Goal: Task Accomplishment & Management: Manage account settings

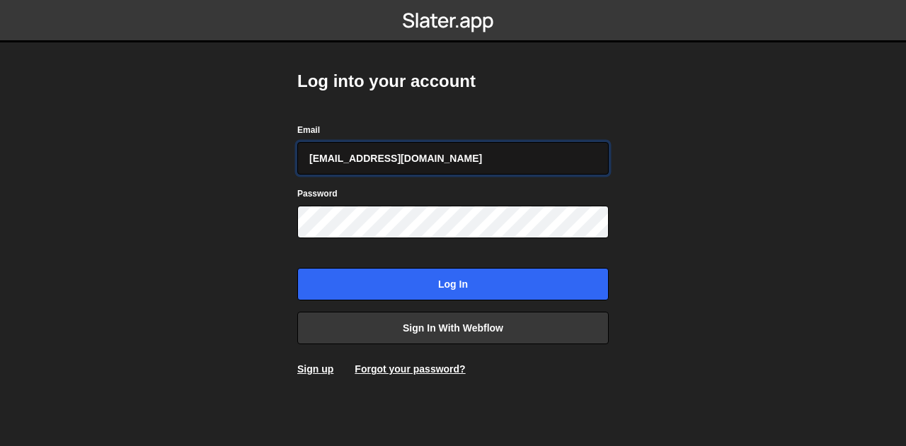
click at [435, 158] on input "[EMAIL_ADDRESS][DOMAIN_NAME]" at bounding box center [452, 158] width 311 height 33
type input "[EMAIL_ADDRESS][PERSON_NAME][DOMAIN_NAME]"
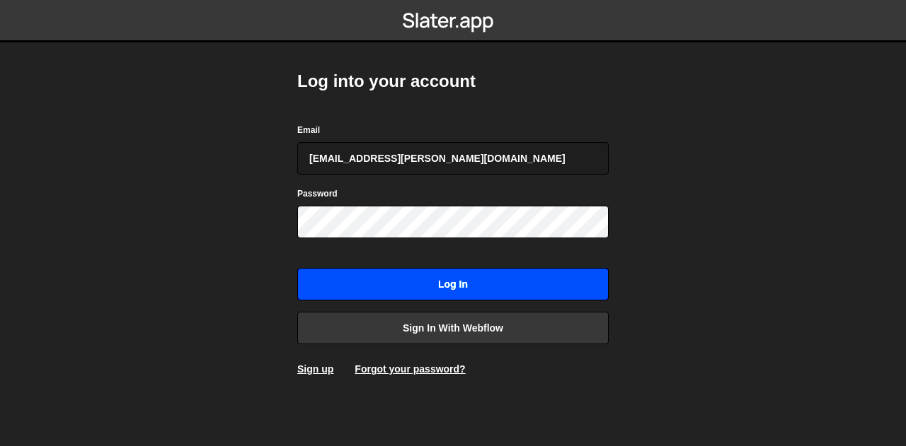
click at [431, 284] on input "Log in" at bounding box center [452, 284] width 311 height 33
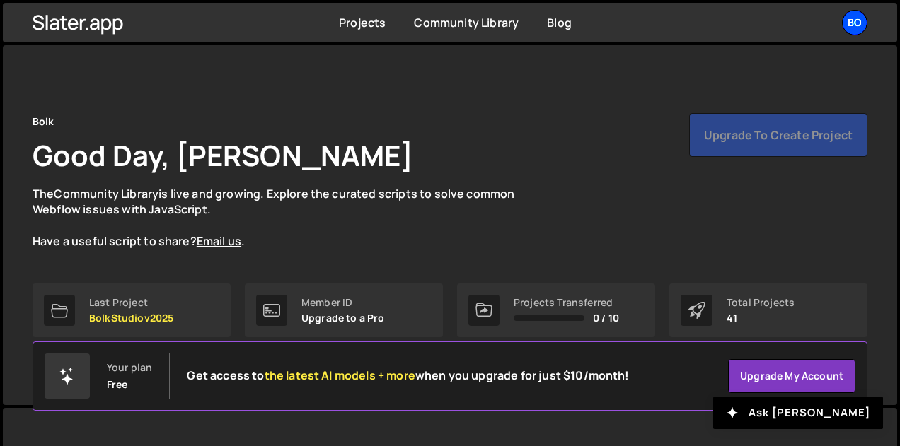
click at [862, 22] on div "Bo" at bounding box center [854, 22] width 25 height 25
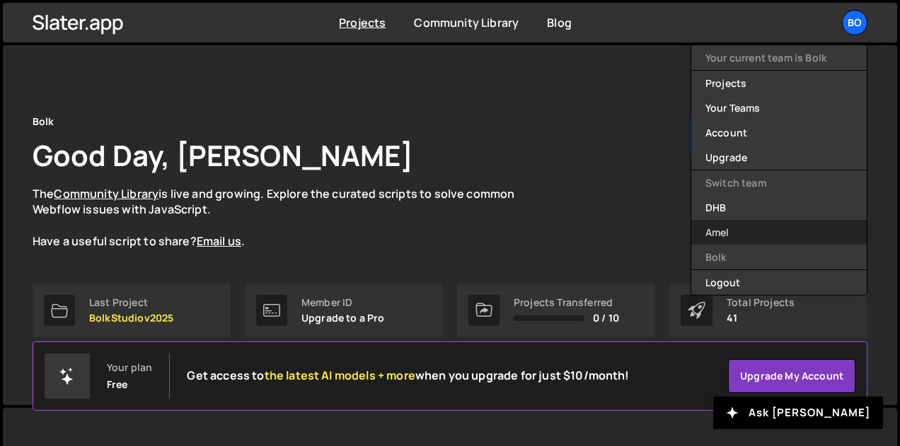
click at [728, 236] on link "Amel" at bounding box center [778, 232] width 175 height 25
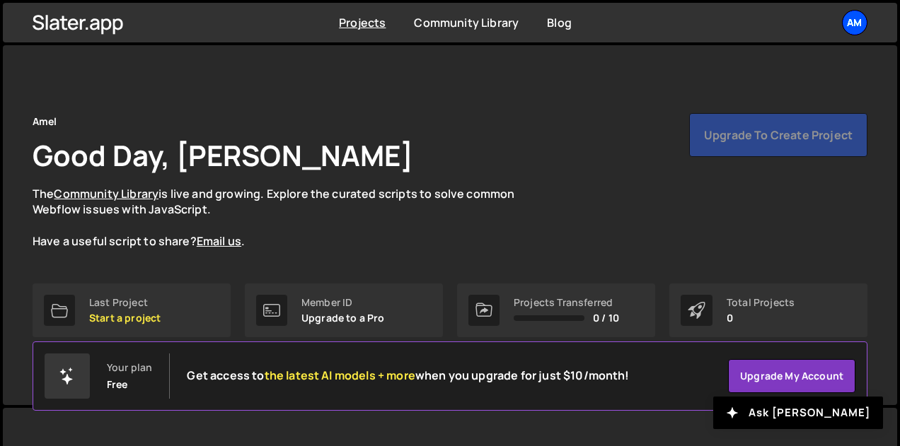
click at [860, 16] on div "Am" at bounding box center [854, 22] width 25 height 25
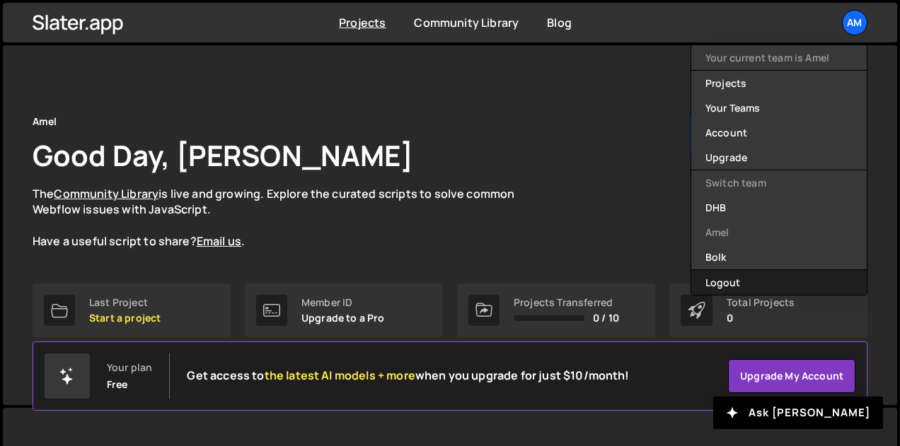
click at [755, 279] on button "Logout" at bounding box center [778, 282] width 175 height 25
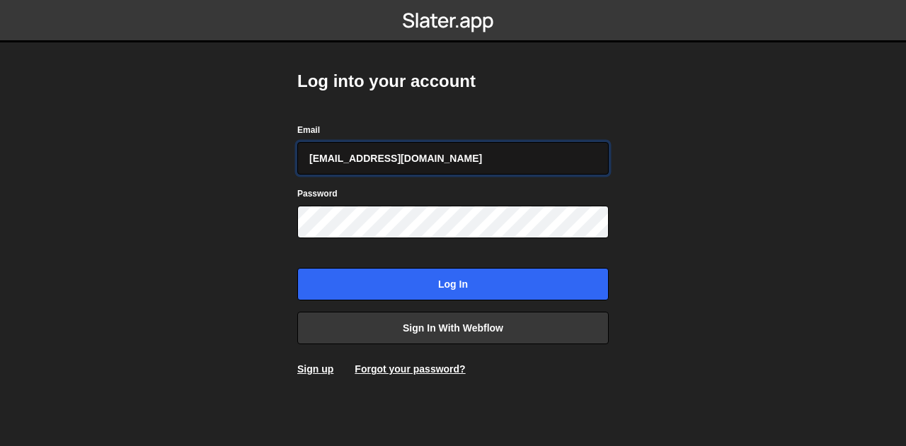
click at [364, 160] on input "pierre@bolk.studio" at bounding box center [452, 158] width 311 height 33
type input "amelie.guider@gmail.com"
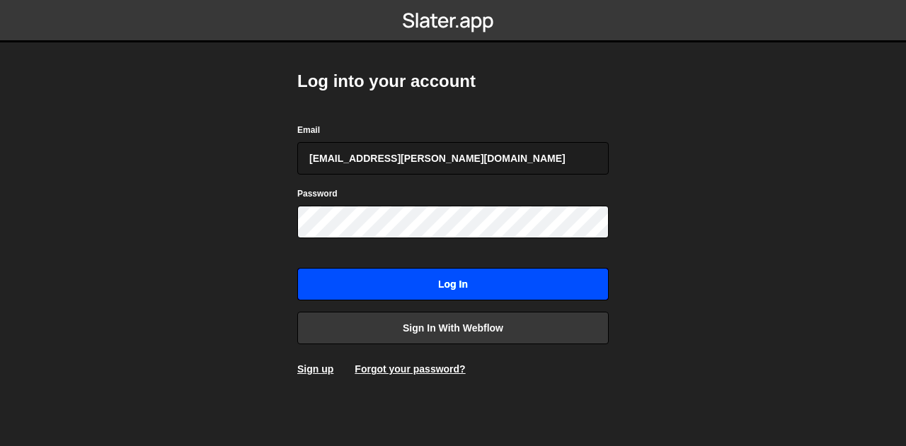
click at [442, 285] on input "Log in" at bounding box center [452, 284] width 311 height 33
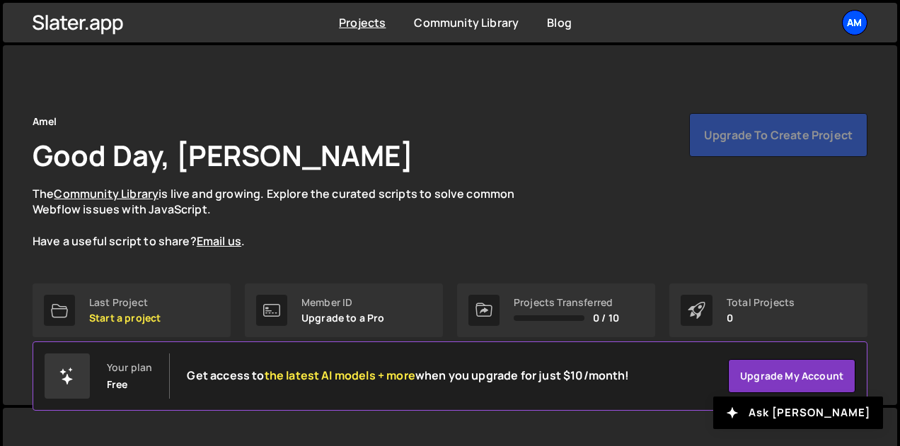
click at [858, 21] on div "Am" at bounding box center [854, 22] width 25 height 25
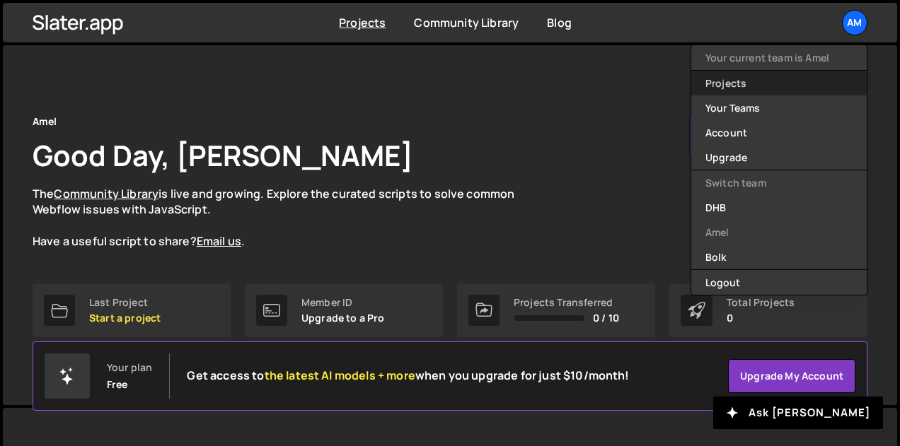
click at [741, 79] on link "Projects" at bounding box center [778, 83] width 175 height 25
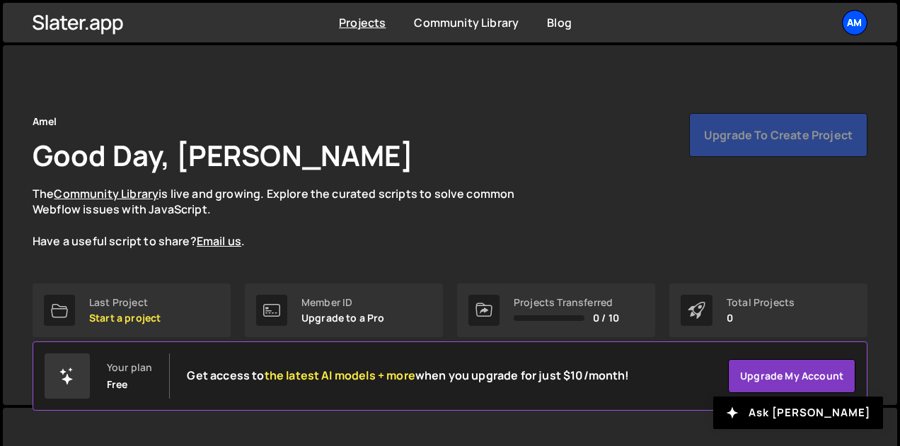
click at [860, 21] on div "Am" at bounding box center [854, 22] width 25 height 25
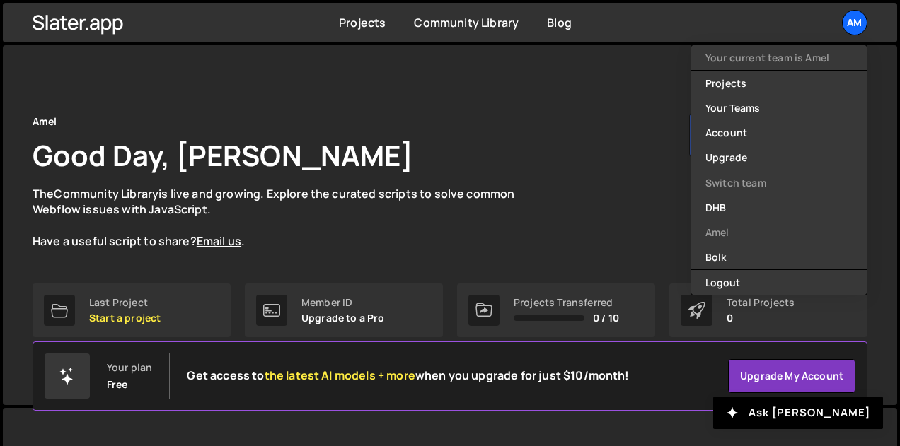
click at [530, 197] on p "The Community Library is live and growing. Explore the curated scripts to solve…" at bounding box center [287, 218] width 509 height 64
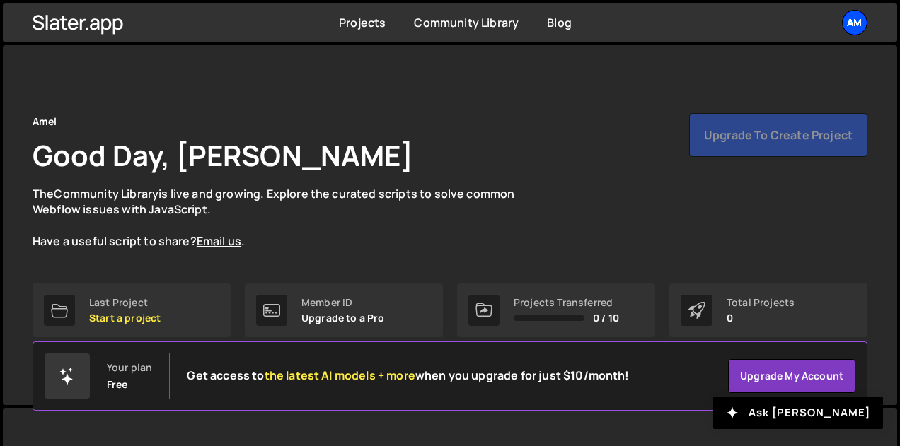
click at [853, 21] on div "Am" at bounding box center [854, 22] width 25 height 25
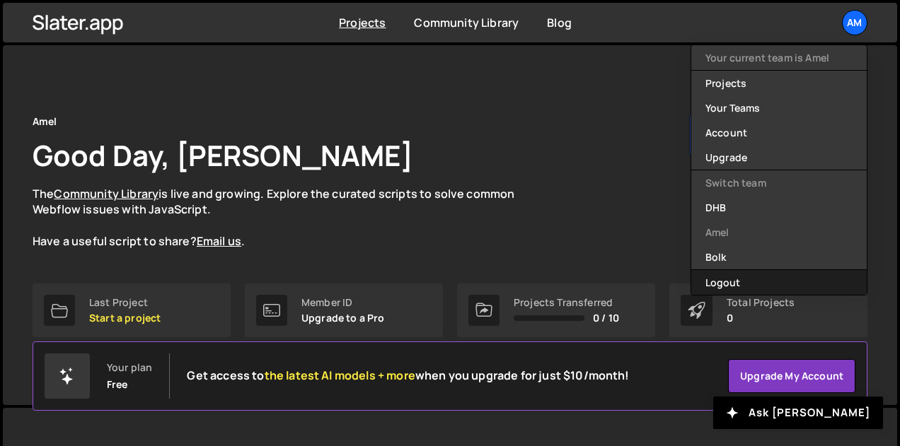
click at [736, 277] on button "Logout" at bounding box center [778, 282] width 175 height 25
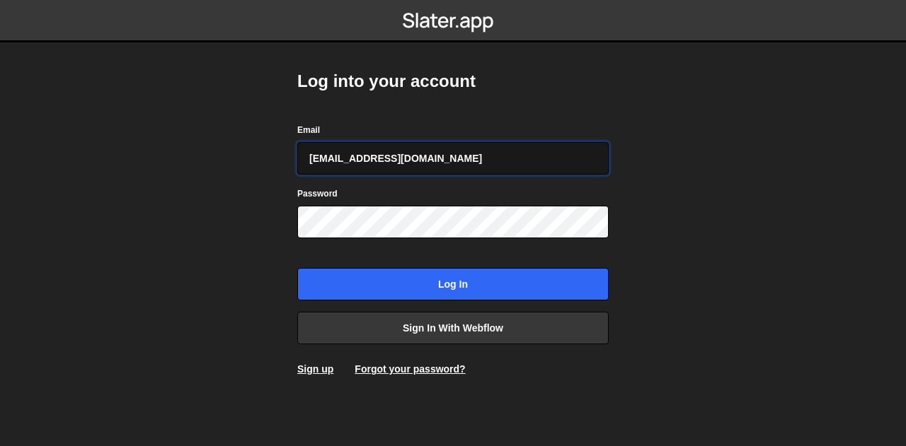
click at [428, 153] on input "[EMAIL_ADDRESS][DOMAIN_NAME]" at bounding box center [452, 158] width 311 height 33
type input "[EMAIL_ADDRESS][PERSON_NAME][DOMAIN_NAME]"
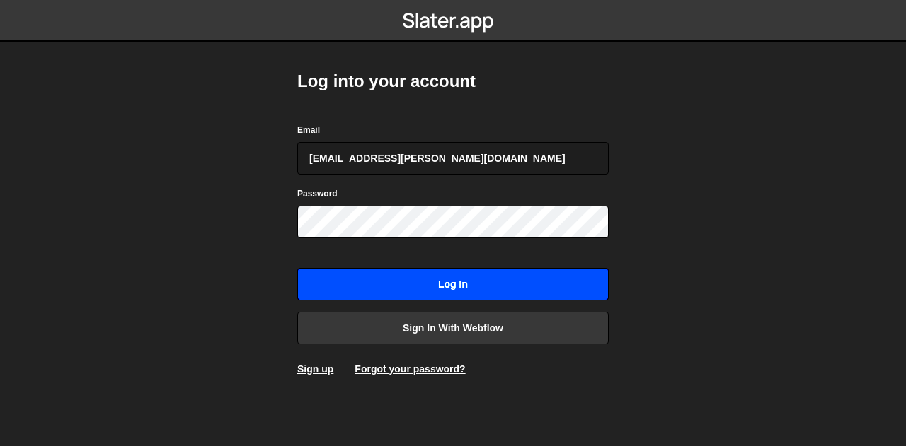
click at [437, 290] on input "Log in" at bounding box center [452, 284] width 311 height 33
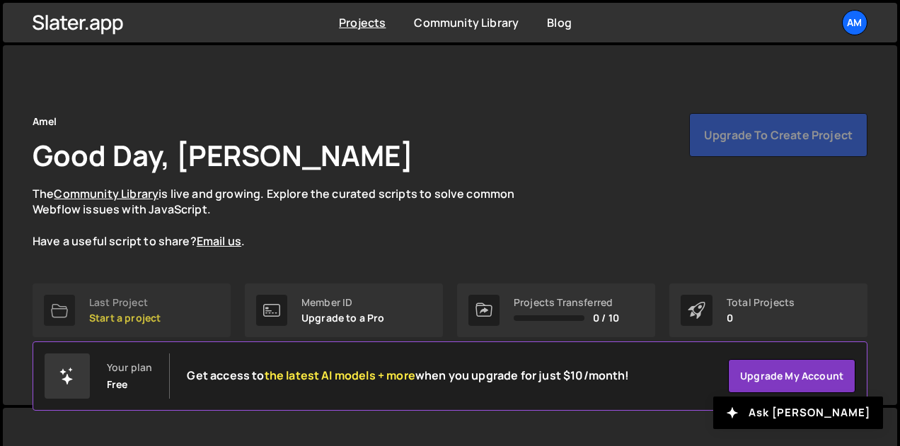
click at [129, 303] on div "Last Project" at bounding box center [124, 302] width 71 height 11
click at [859, 23] on div "Am" at bounding box center [854, 22] width 25 height 25
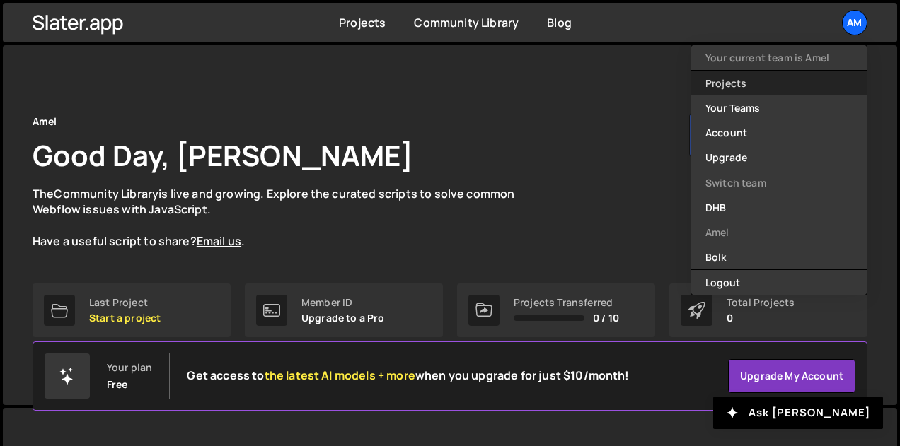
click at [729, 88] on link "Projects" at bounding box center [778, 83] width 175 height 25
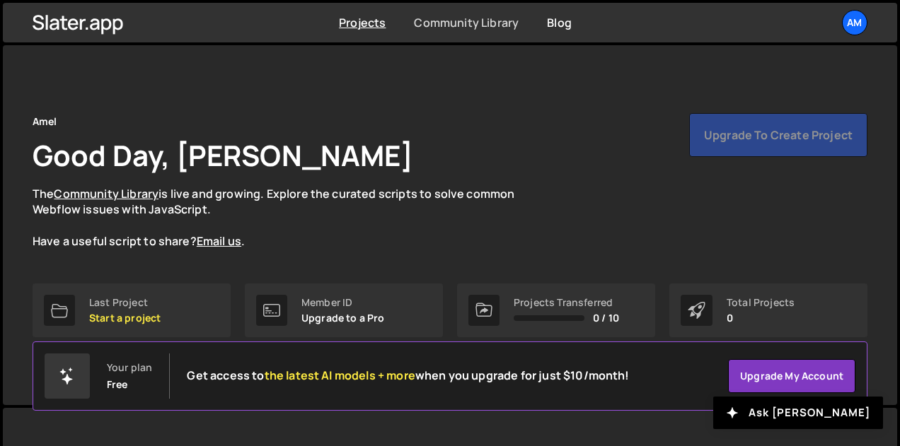
click at [468, 27] on link "Community Library" at bounding box center [466, 23] width 105 height 16
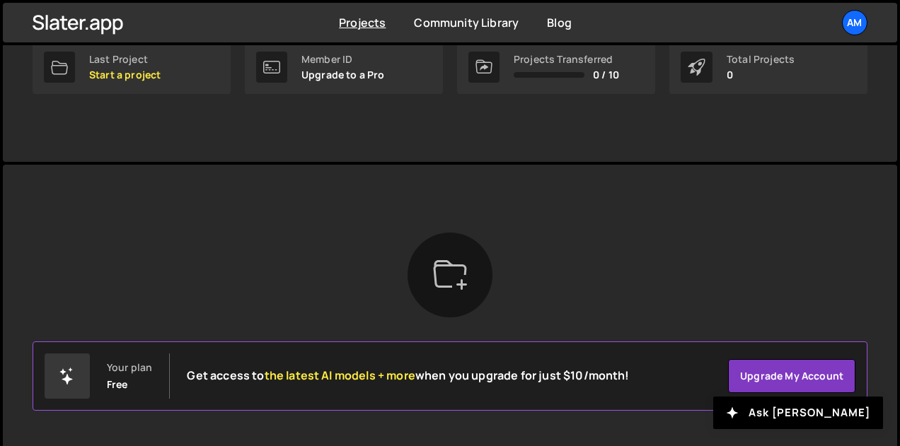
scroll to position [247, 0]
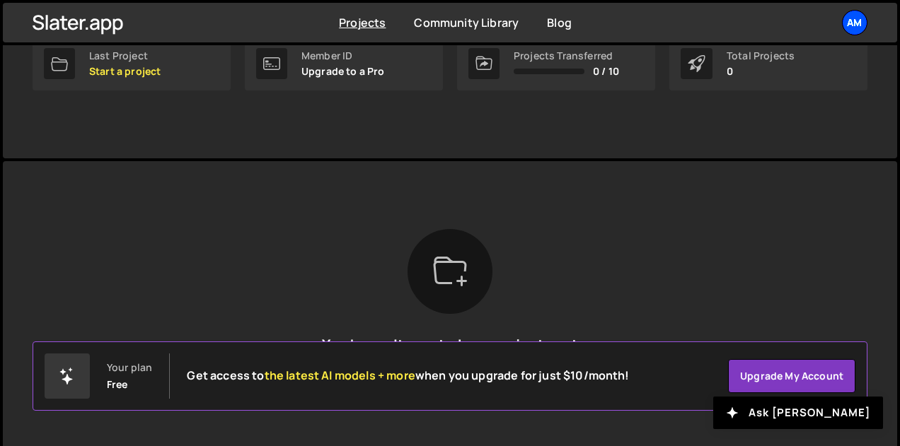
click at [857, 23] on div "Am" at bounding box center [854, 22] width 25 height 25
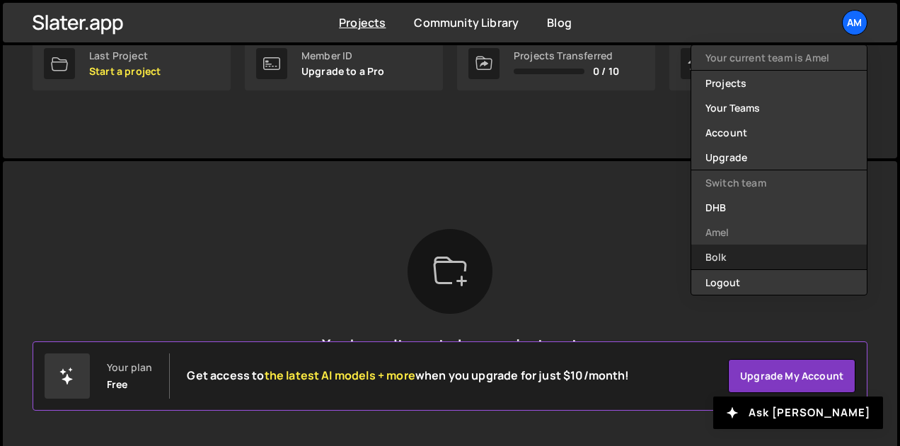
click at [723, 260] on link "Bolk" at bounding box center [778, 257] width 175 height 25
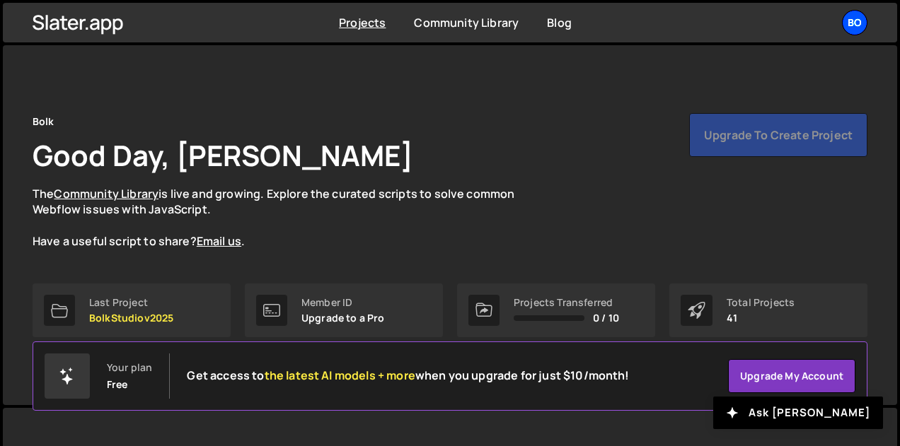
click at [857, 21] on div "Bo" at bounding box center [854, 22] width 25 height 25
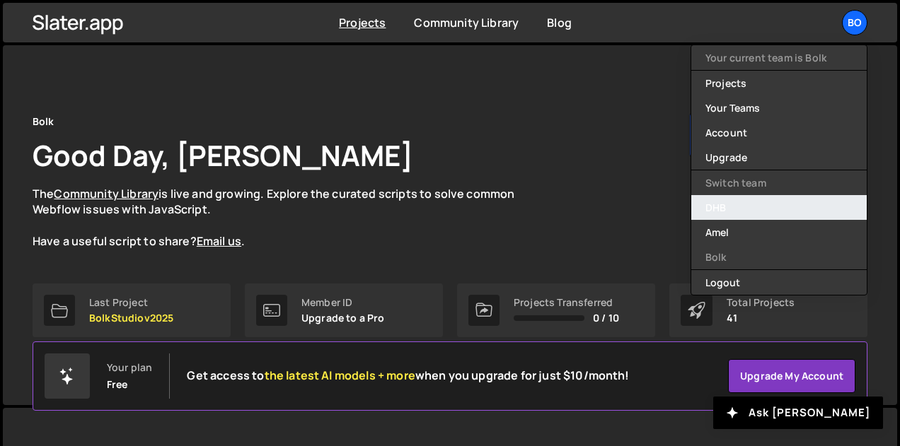
click at [731, 210] on link "DHB" at bounding box center [778, 207] width 175 height 25
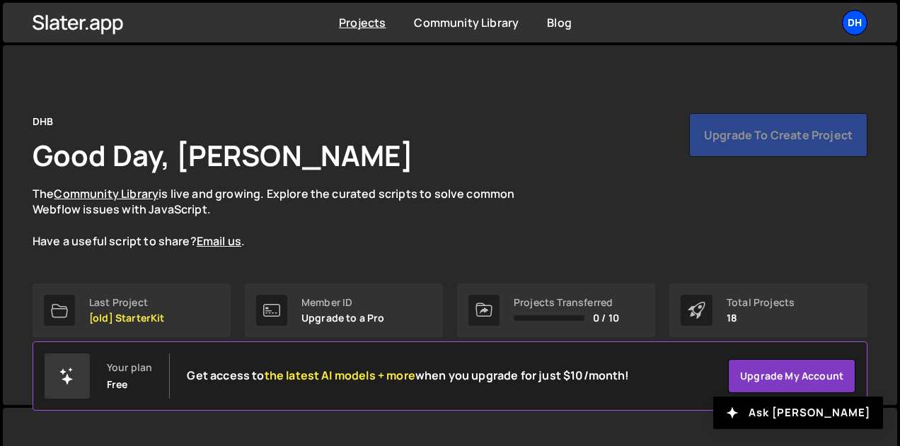
click at [859, 25] on div "DH" at bounding box center [854, 22] width 25 height 25
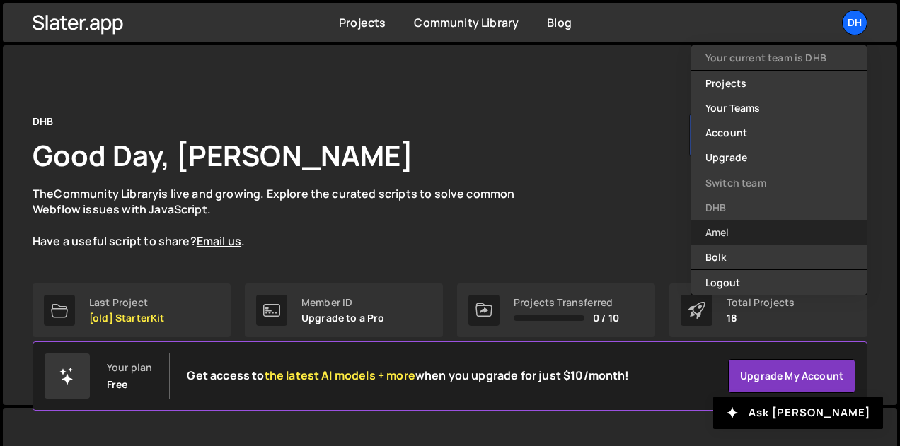
click at [747, 232] on link "Amel" at bounding box center [778, 232] width 175 height 25
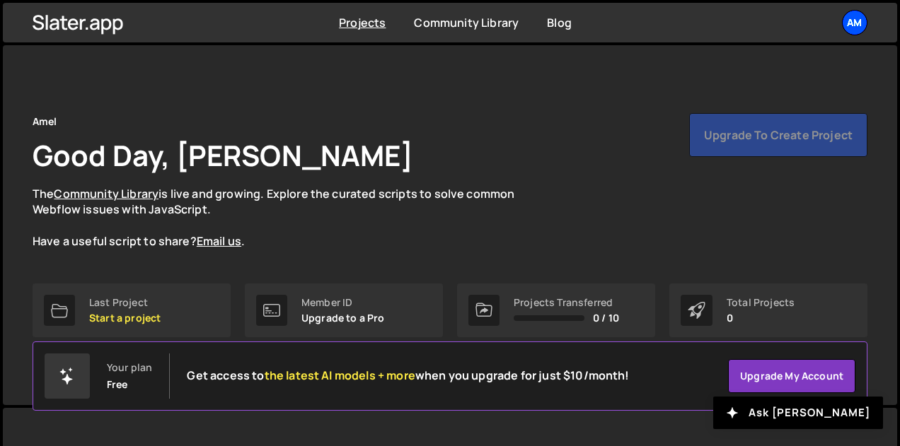
click at [853, 18] on div "Am" at bounding box center [854, 22] width 25 height 25
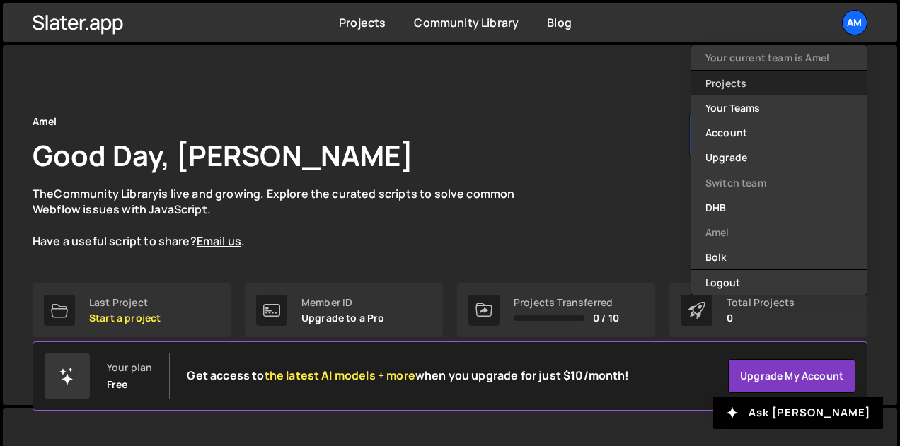
click at [730, 78] on link "Projects" at bounding box center [778, 83] width 175 height 25
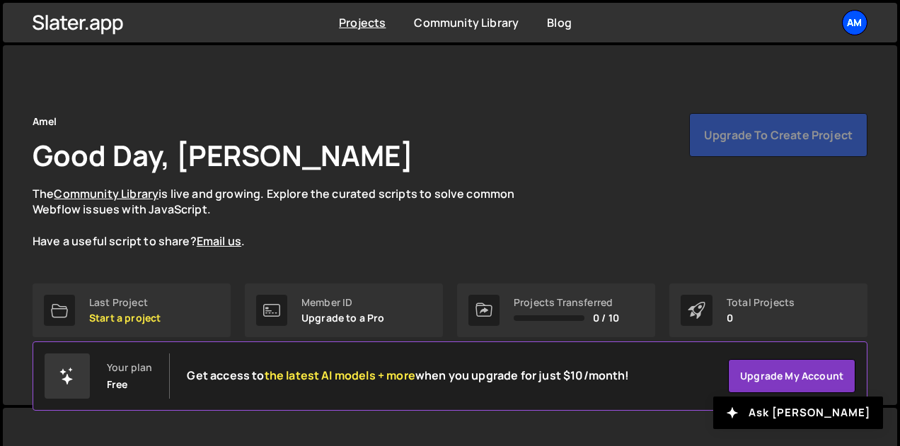
click at [855, 26] on div "Am" at bounding box center [854, 22] width 25 height 25
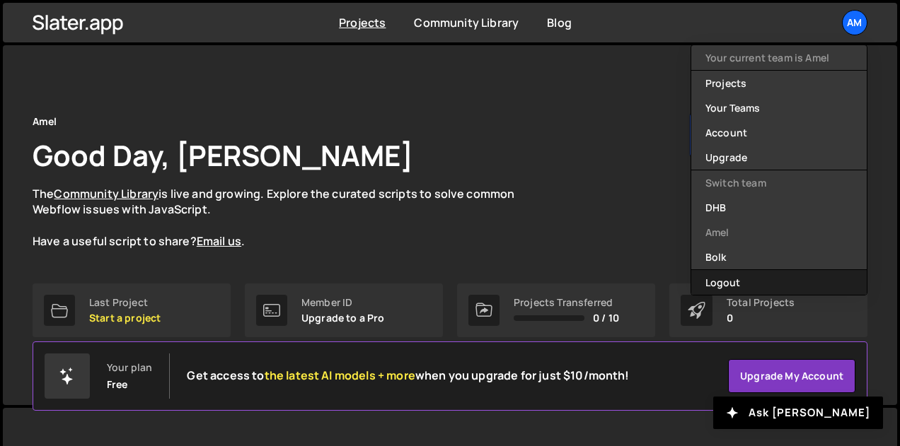
click at [736, 282] on button "Logout" at bounding box center [778, 282] width 175 height 25
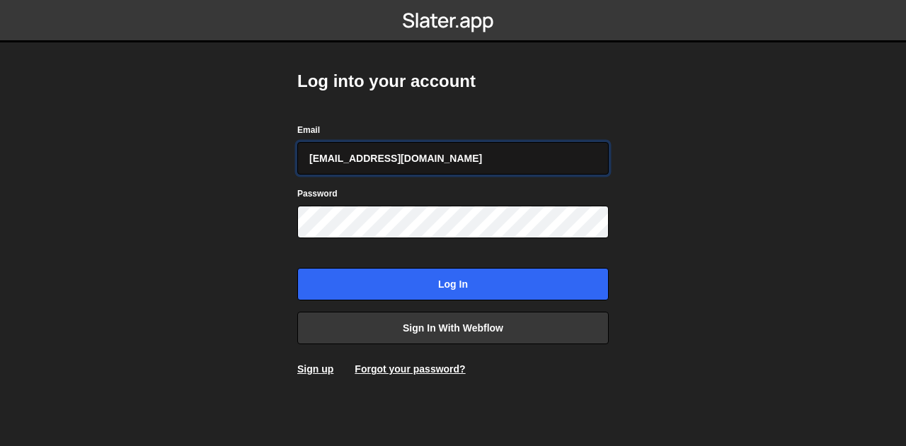
click at [403, 148] on input "pierre@bolk.studio" at bounding box center [452, 158] width 311 height 33
click at [383, 158] on input "amelie.guider@gmail.com" at bounding box center [452, 158] width 311 height 33
click at [374, 161] on input "amelie.guider@gmail.com" at bounding box center [452, 158] width 311 height 33
type input "amelie.guider+1@gmail.com"
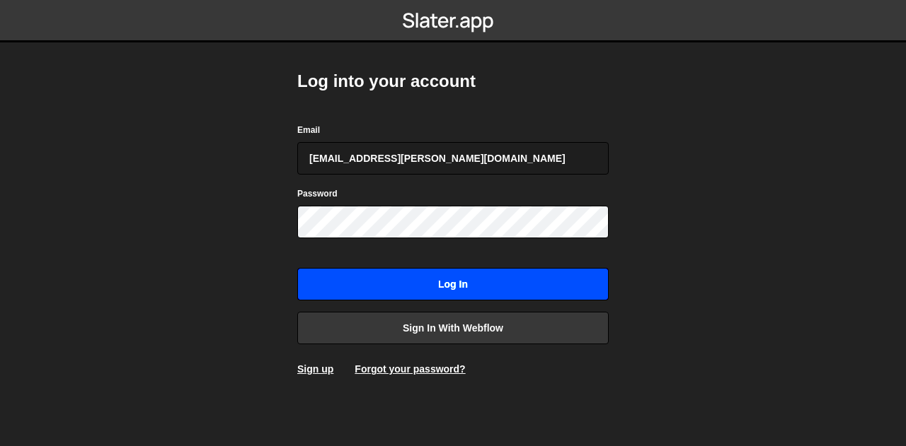
click at [386, 285] on input "Log in" at bounding box center [452, 284] width 311 height 33
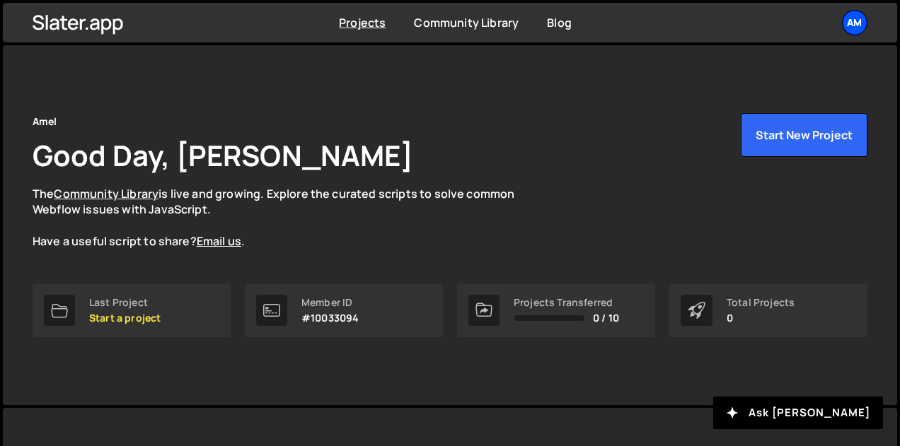
click at [861, 20] on div "Am" at bounding box center [854, 22] width 25 height 25
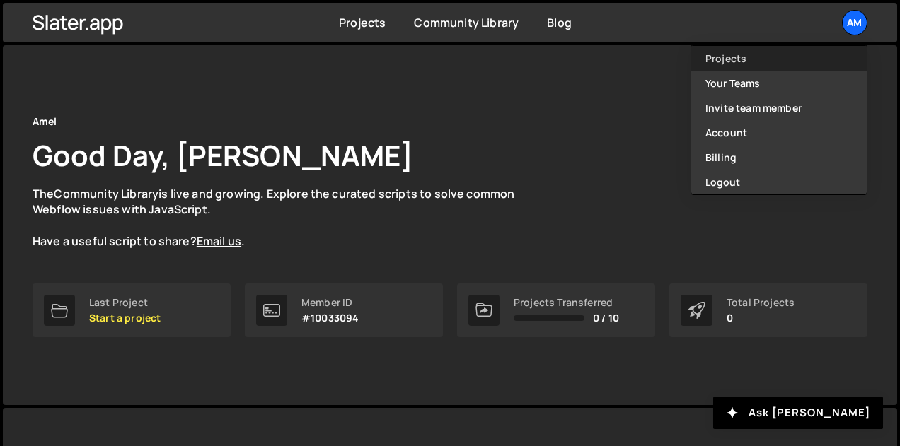
click at [754, 58] on link "Projects" at bounding box center [778, 58] width 175 height 25
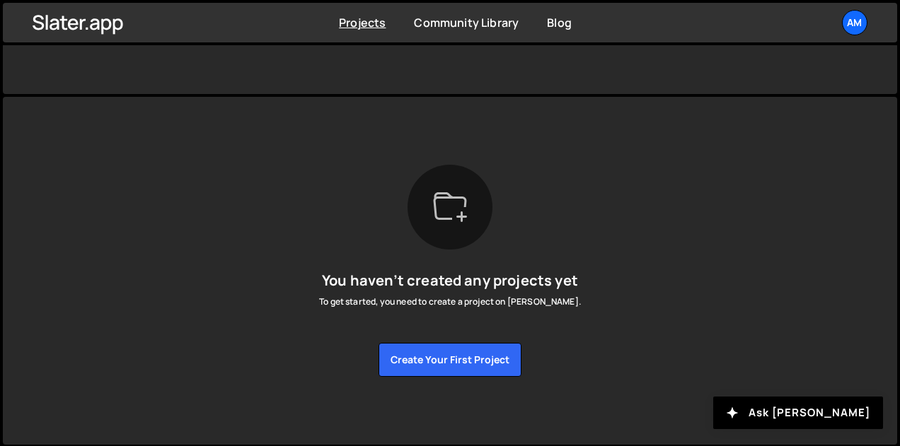
scroll to position [312, 0]
click at [470, 27] on link "Community Library" at bounding box center [466, 23] width 105 height 16
